Goal: Obtain resource: Obtain resource

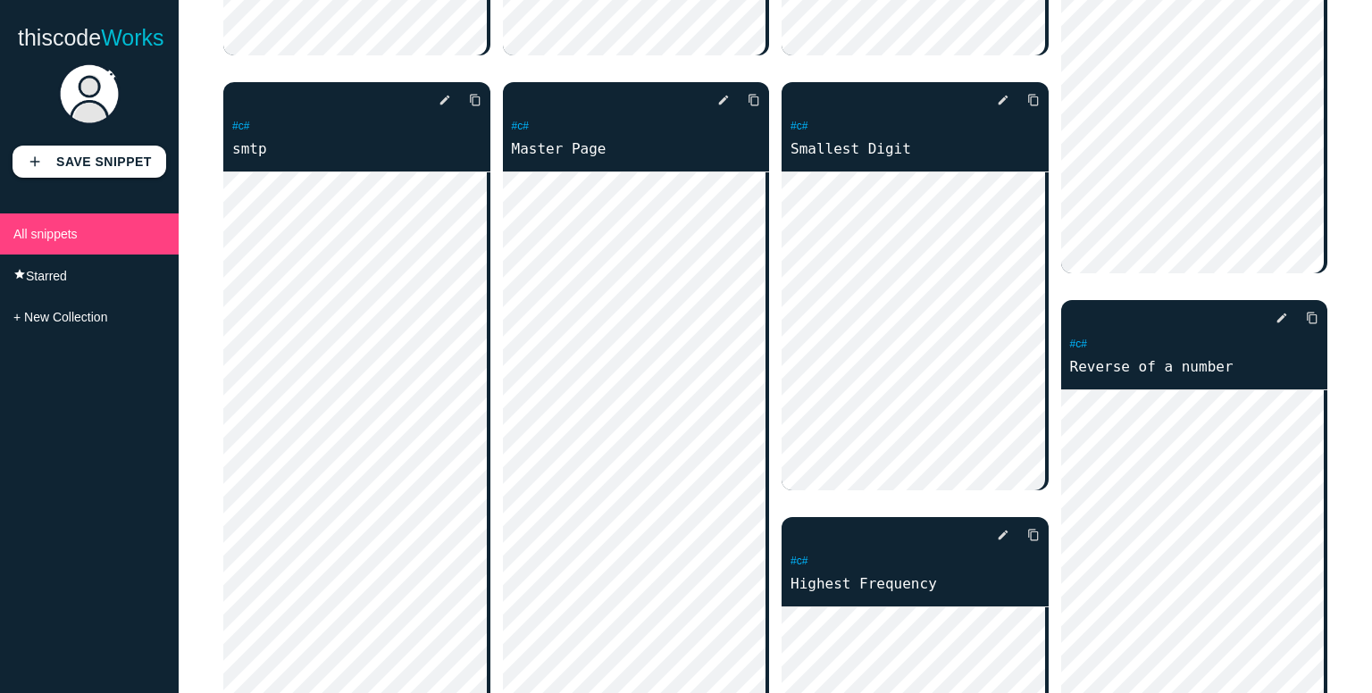
scroll to position [679, 0]
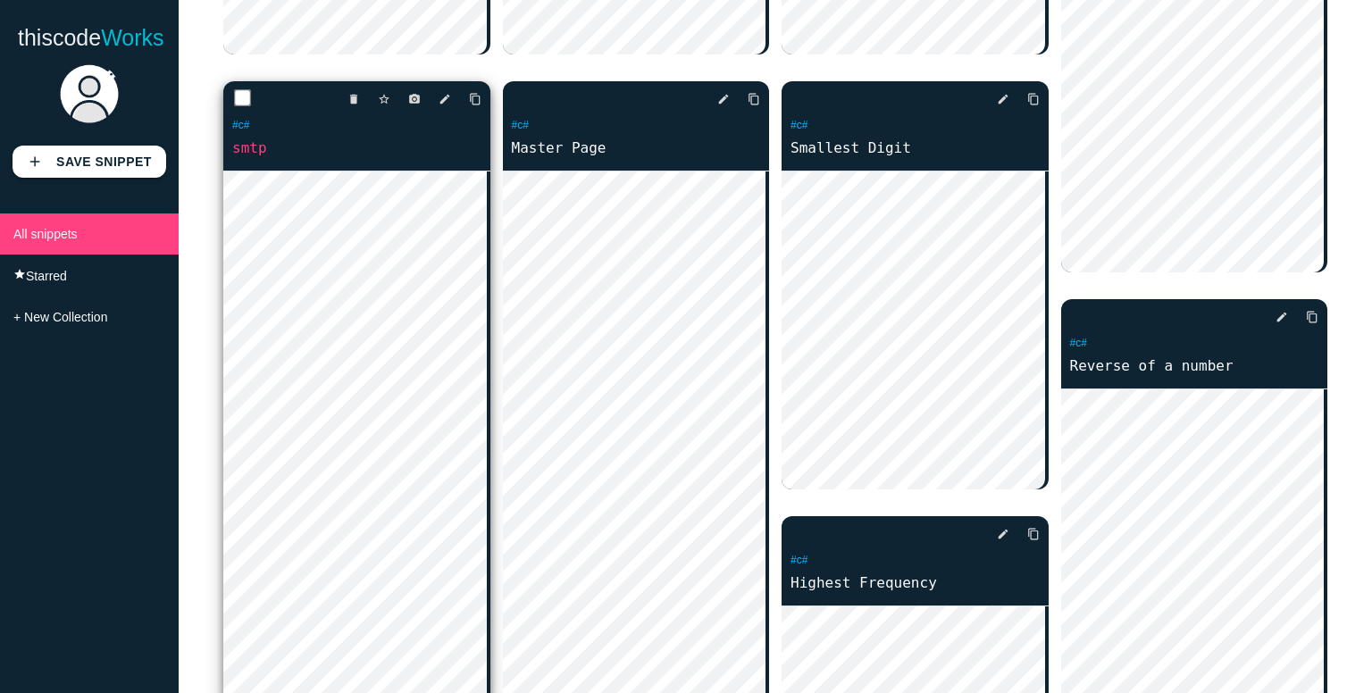
click at [283, 162] on div "delete star_border photo_camera edit content_copy #c# smtp" at bounding box center [356, 125] width 267 height 89
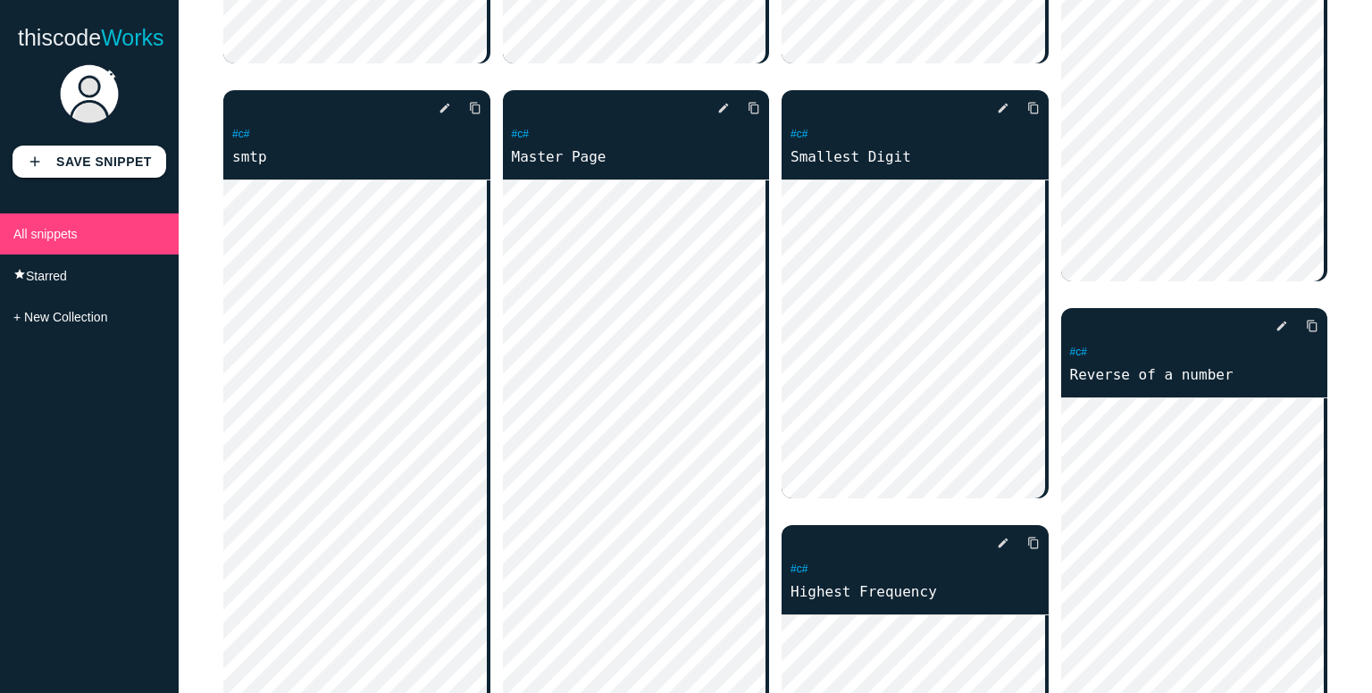
scroll to position [677, 0]
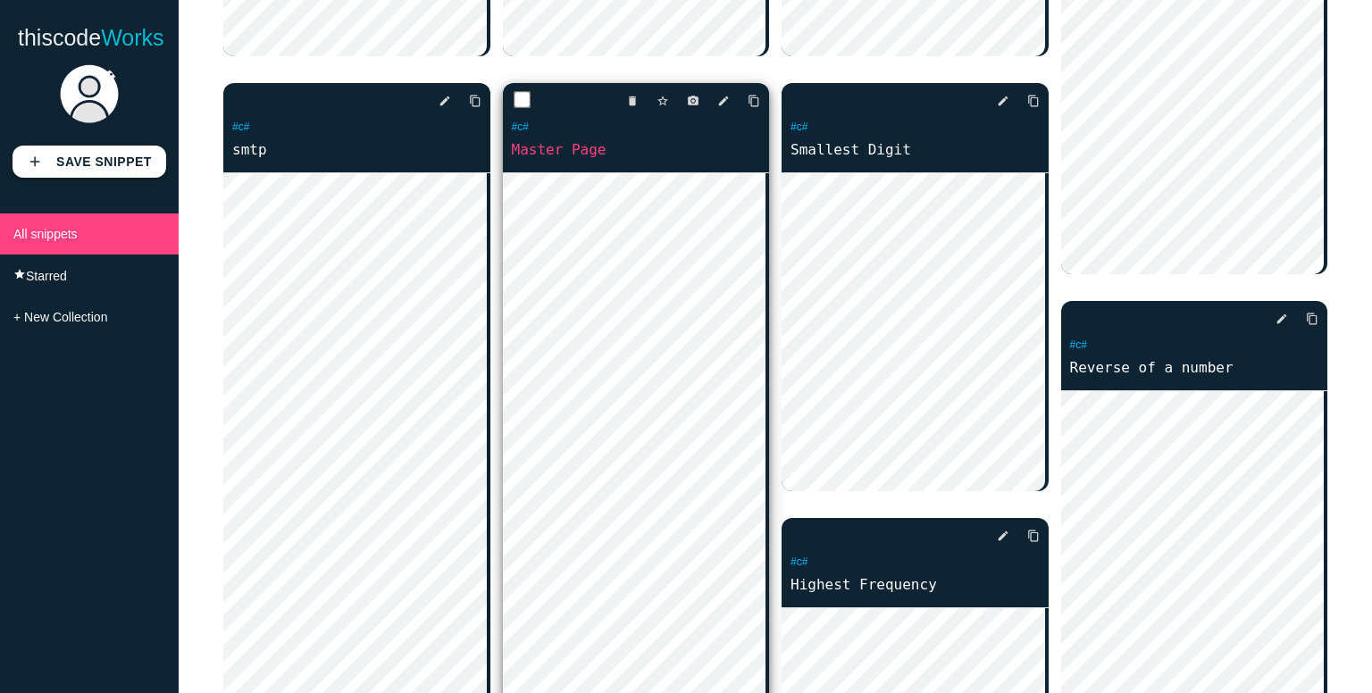
click at [563, 146] on link "Master Page" at bounding box center [636, 149] width 267 height 21
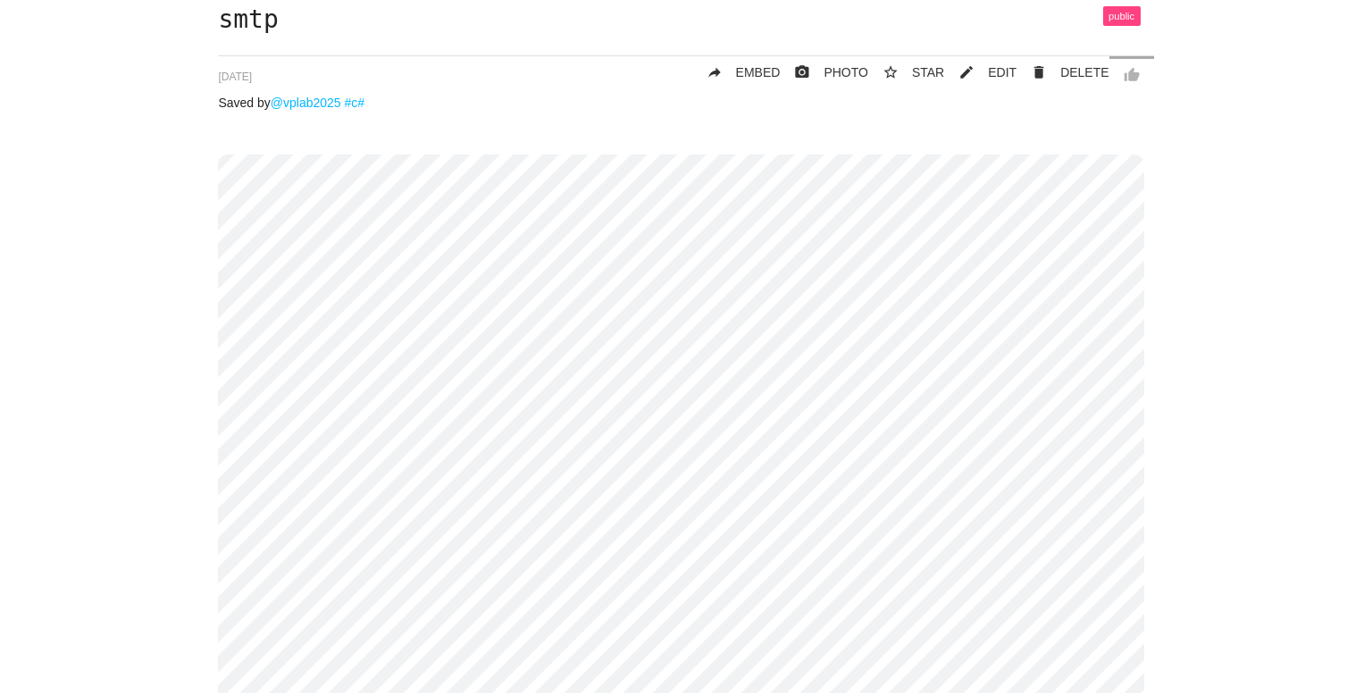
scroll to position [107, 0]
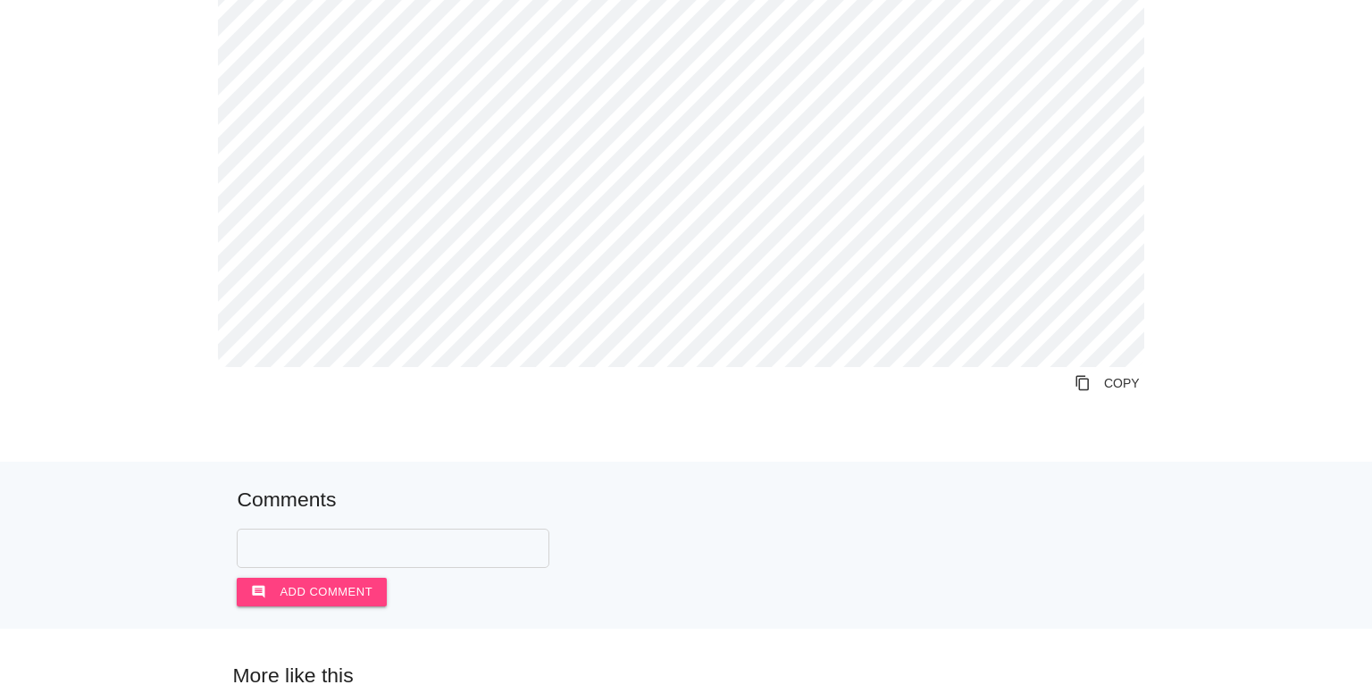
scroll to position [1114, 0]
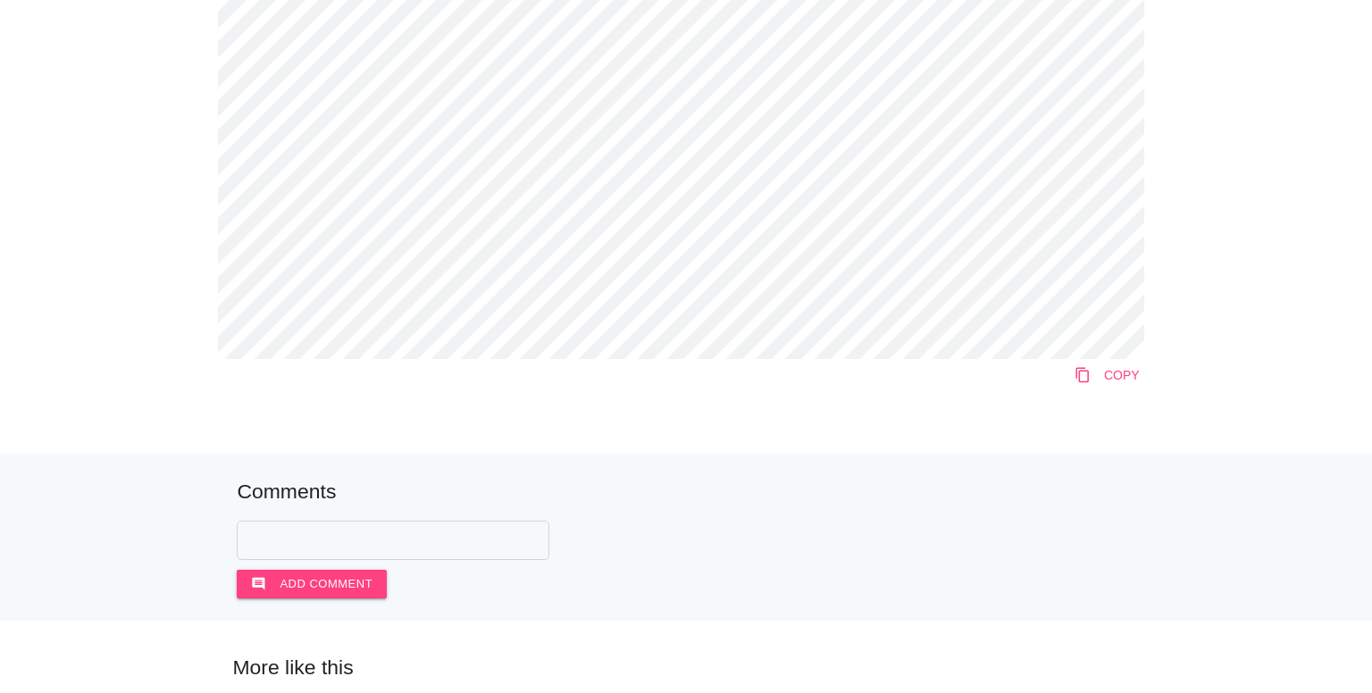
click at [1107, 381] on link "content_copy COPY" at bounding box center [1107, 375] width 94 height 32
